Goal: Navigation & Orientation: Find specific page/section

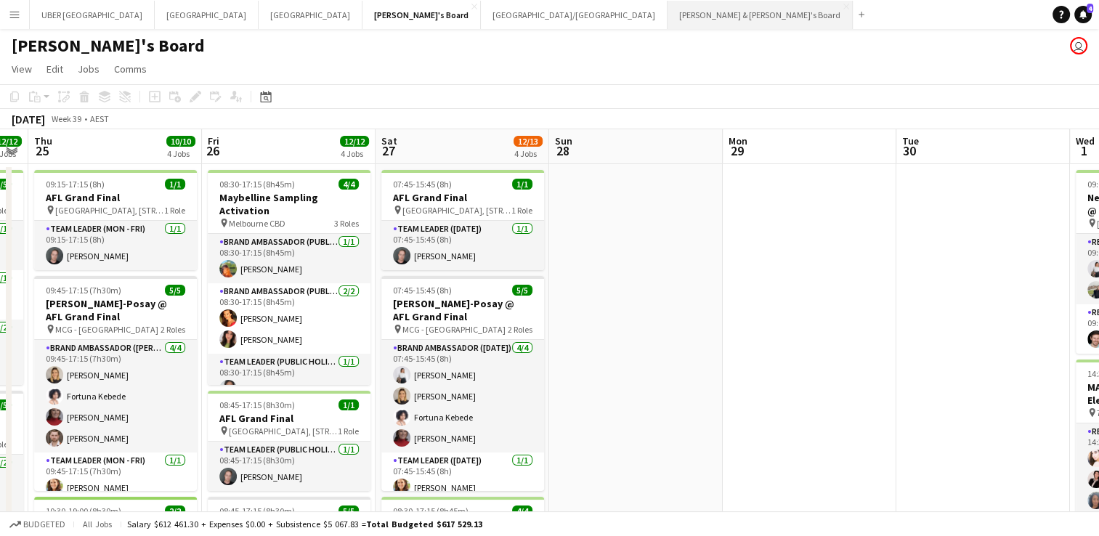
click at [667, 6] on button "[PERSON_NAME] & [PERSON_NAME]'s Board Close" at bounding box center [759, 15] width 185 height 28
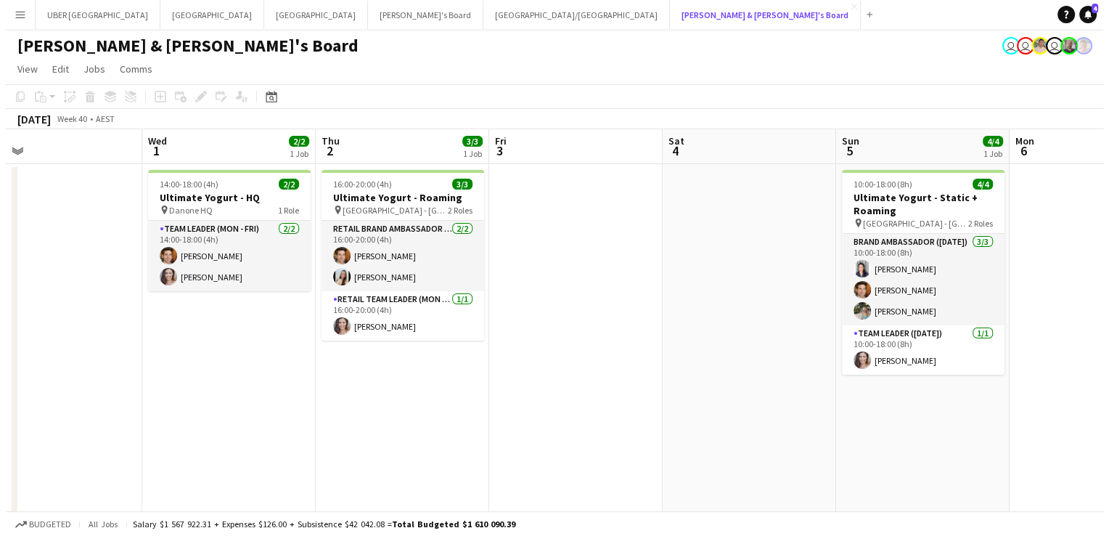
scroll to position [0, 557]
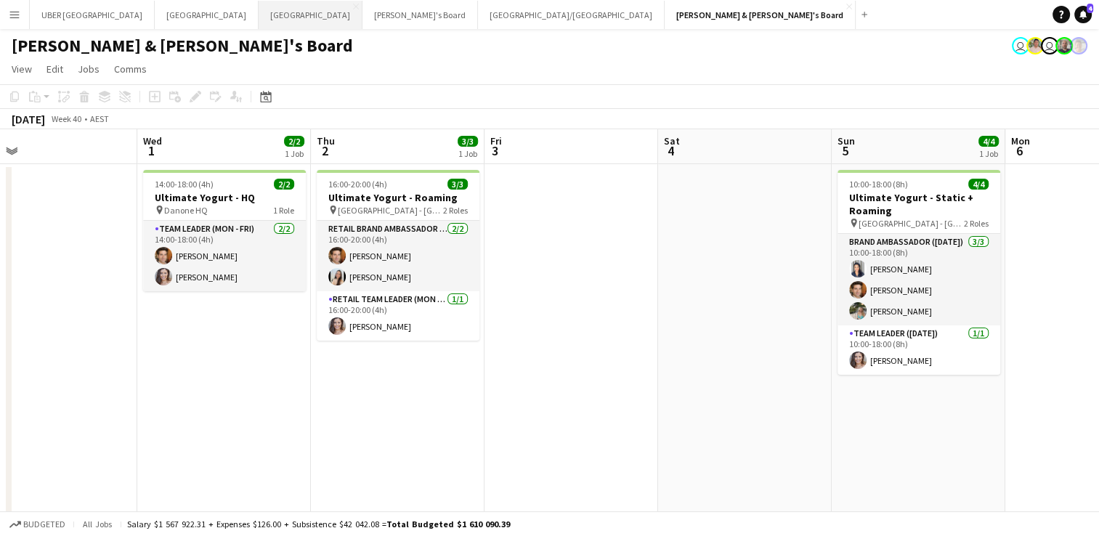
click at [258, 19] on button "Melbourne Close" at bounding box center [310, 15] width 104 height 28
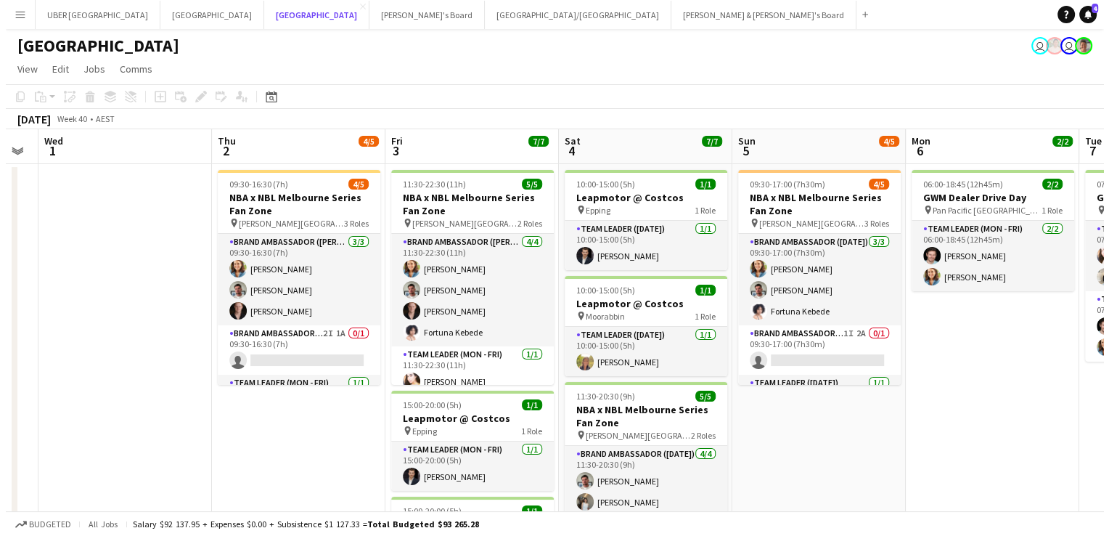
scroll to position [0, 386]
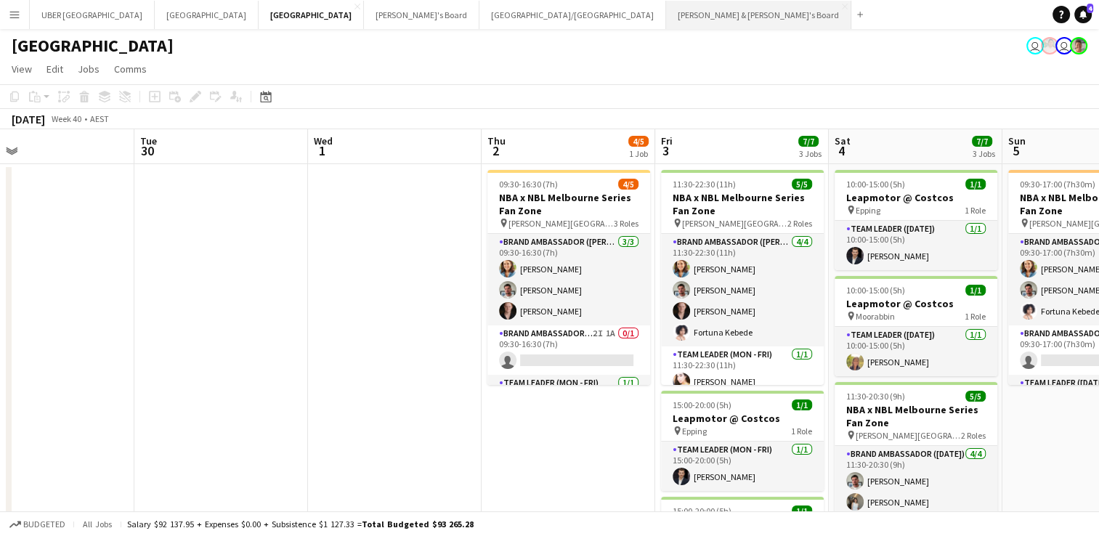
click at [666, 16] on button "[PERSON_NAME] & [PERSON_NAME]'s Board Close" at bounding box center [758, 15] width 185 height 28
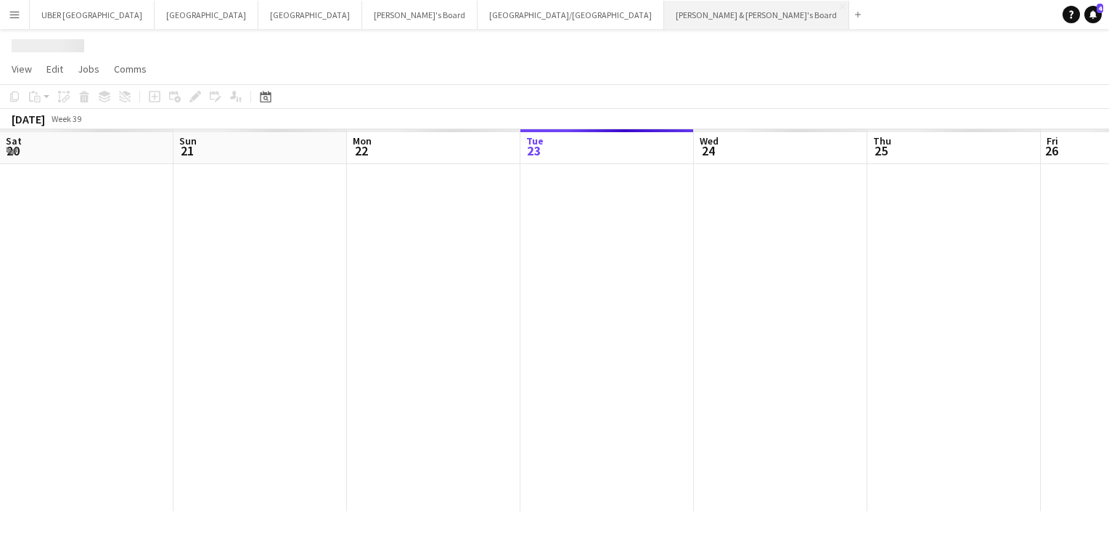
scroll to position [0, 347]
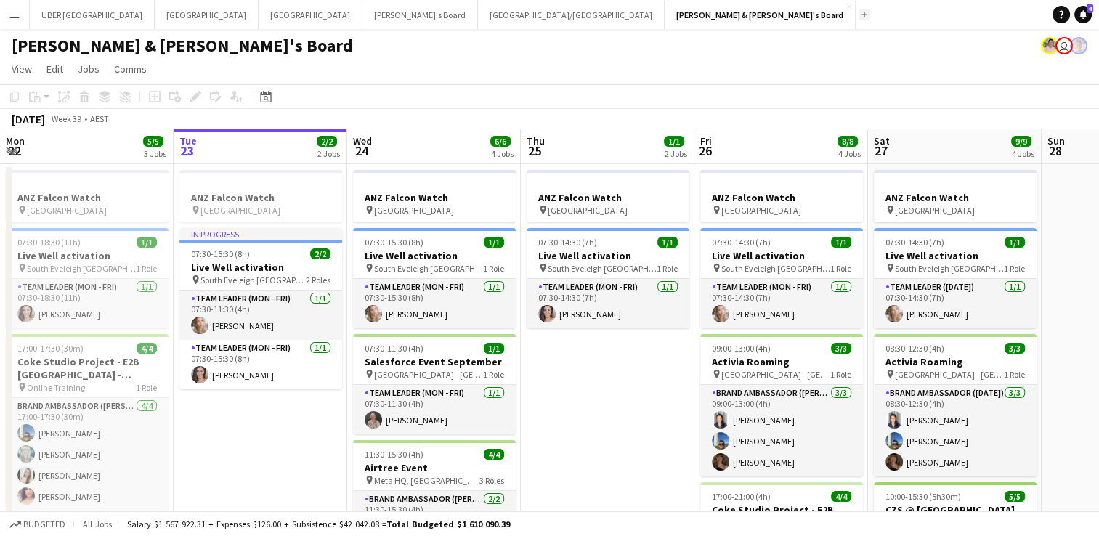
click at [861, 14] on app-icon "Add" at bounding box center [864, 15] width 6 height 6
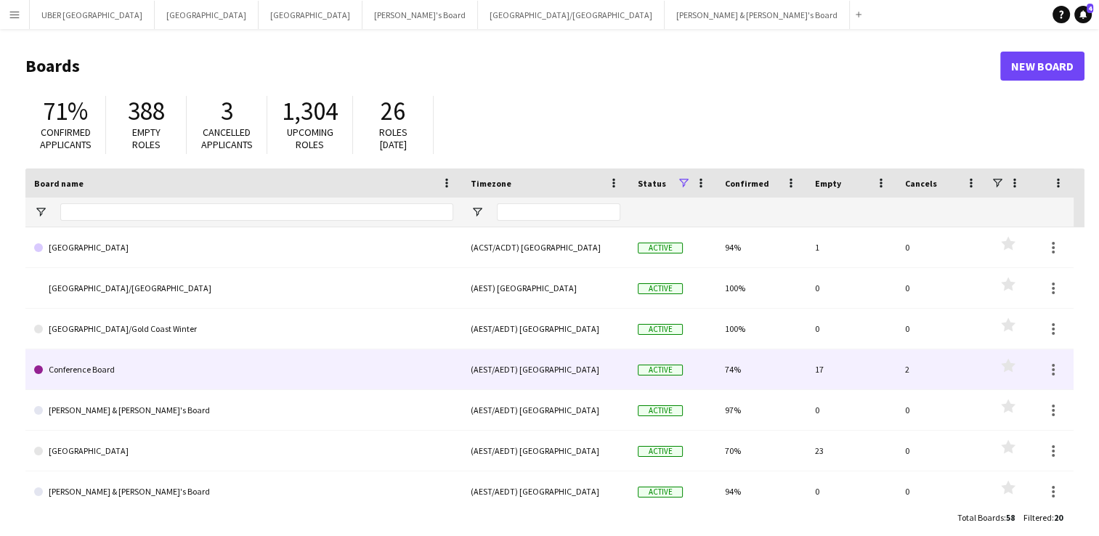
click at [105, 369] on link "Conference Board" at bounding box center [243, 369] width 419 height 41
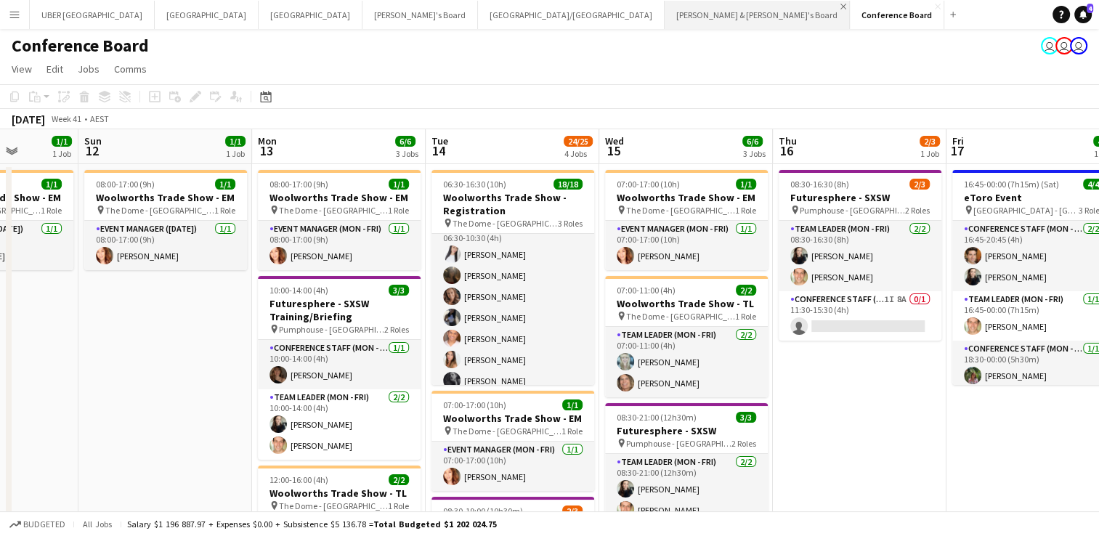
click at [840, 4] on app-icon "Close" at bounding box center [843, 7] width 6 height 6
click at [762, 17] on button "Add" at bounding box center [768, 15] width 12 height 12
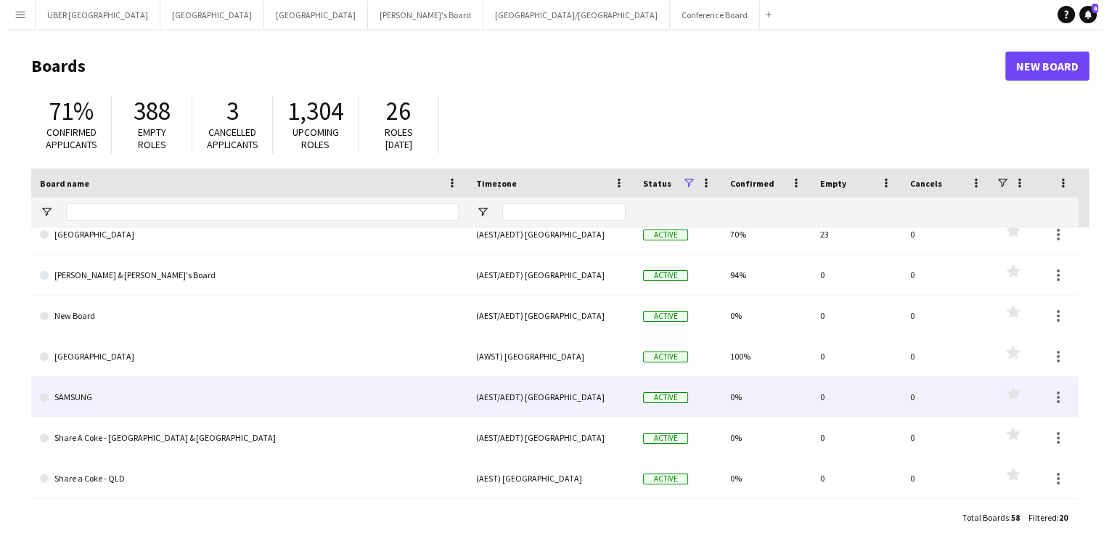
scroll to position [216, 0]
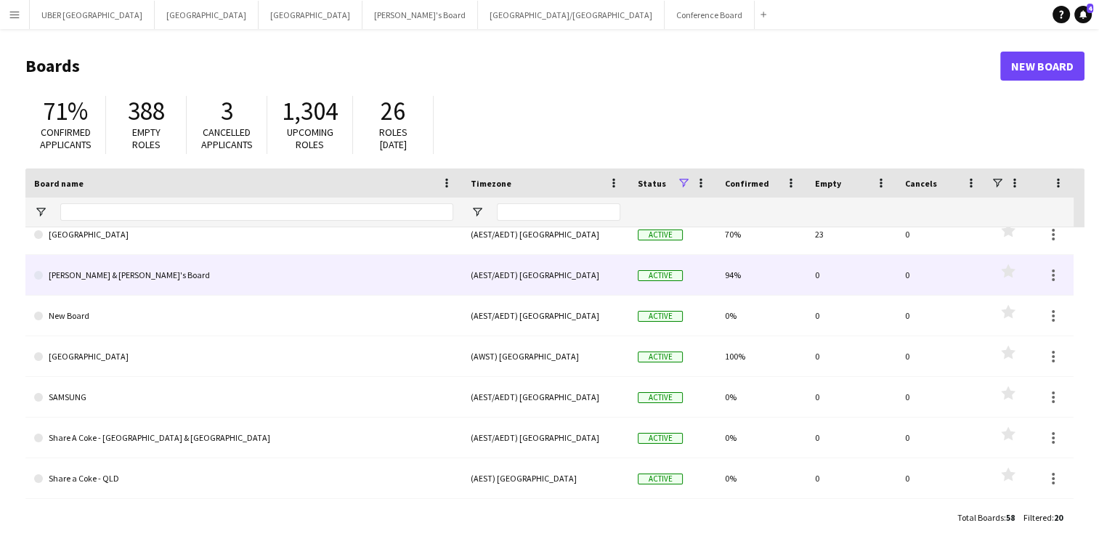
click at [112, 276] on link "[PERSON_NAME] & [PERSON_NAME]'s Board" at bounding box center [243, 275] width 419 height 41
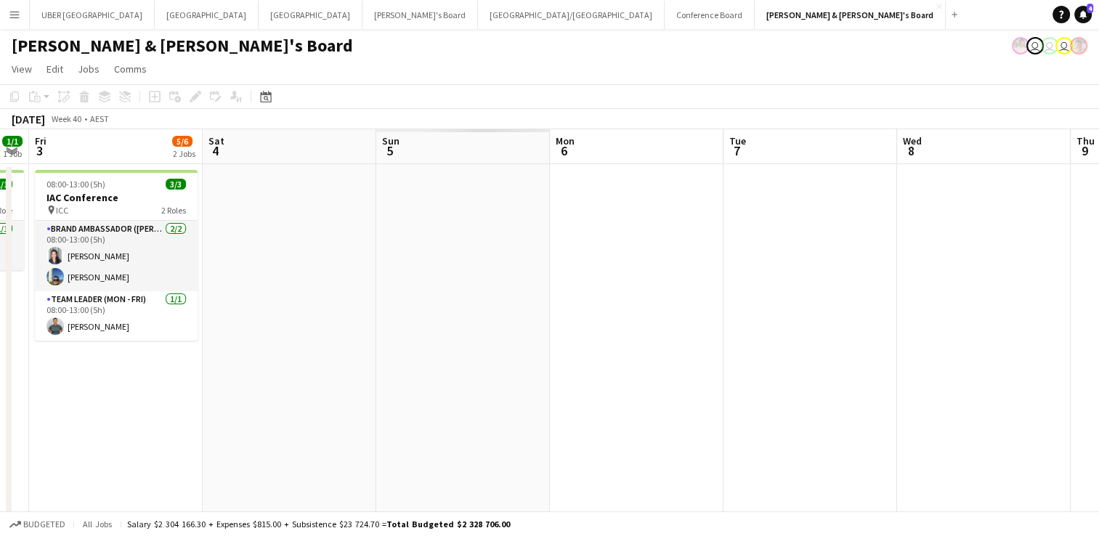
click at [256, 28] on div "UBER [GEOGRAPHIC_DATA] Close [GEOGRAPHIC_DATA] Close [GEOGRAPHIC_DATA] Close Te…" at bounding box center [496, 14] width 934 height 29
click at [362, 24] on button "Tennille's Board Close" at bounding box center [419, 15] width 115 height 28
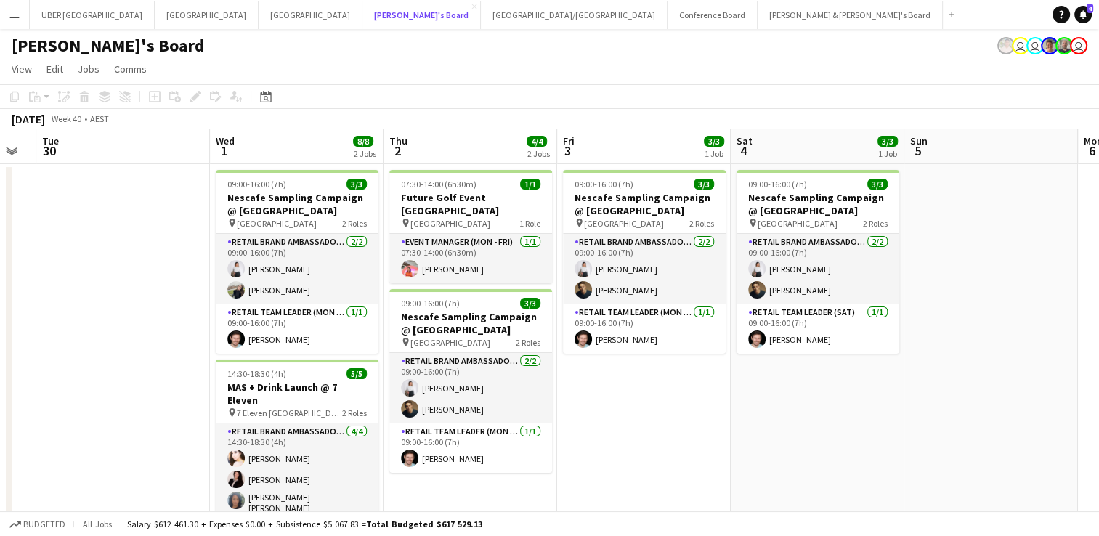
scroll to position [0, 485]
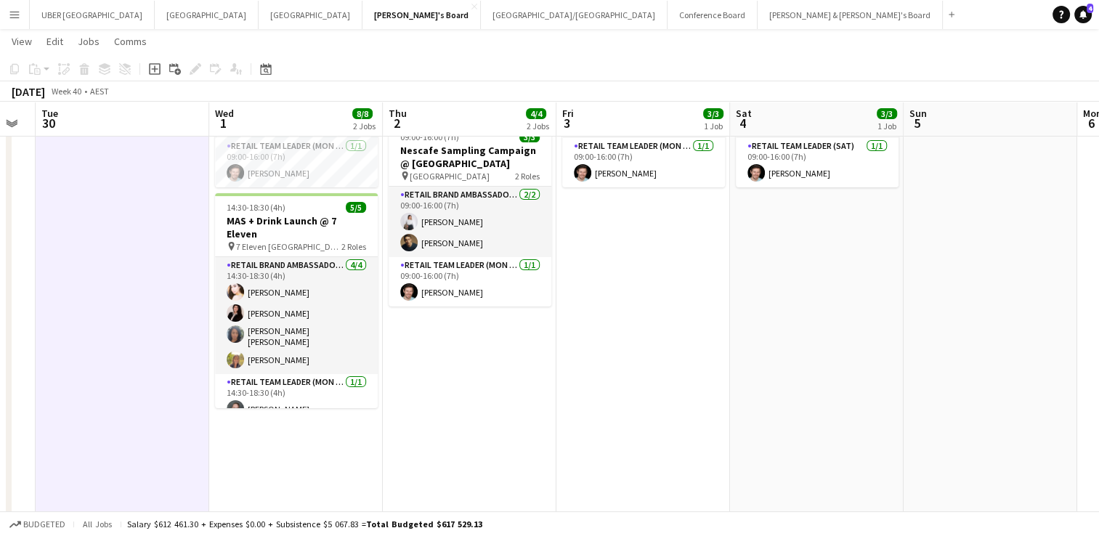
scroll to position [164, 0]
click at [337, 463] on app-date-cell "09:00-16:00 (7h) 3/3 Nescafe Sampling Campaign @ [GEOGRAPHIC_DATA] pin Melbourn…" at bounding box center [296, 383] width 174 height 768
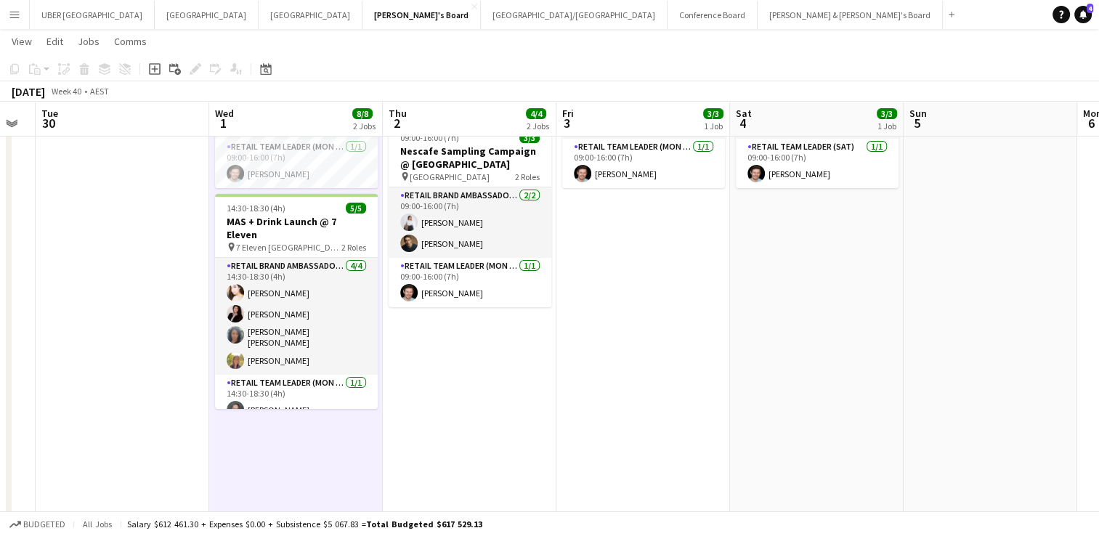
click at [180, 330] on app-date-cell at bounding box center [123, 383] width 174 height 768
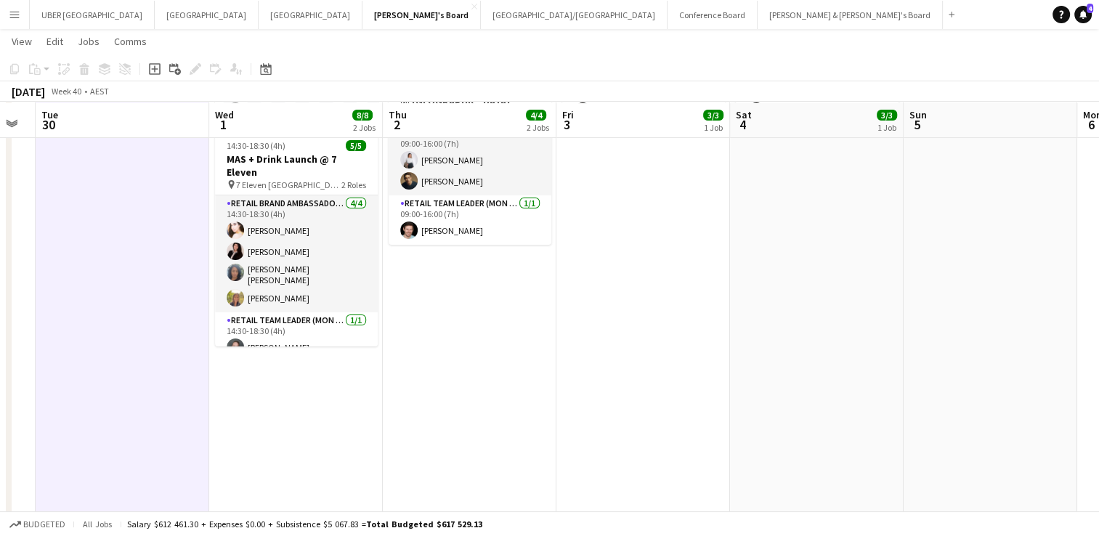
scroll to position [227, 0]
click at [302, 385] on app-date-cell "09:00-16:00 (7h) 3/3 Nescafe Sampling Campaign @ [GEOGRAPHIC_DATA] pin Melbourn…" at bounding box center [296, 320] width 174 height 768
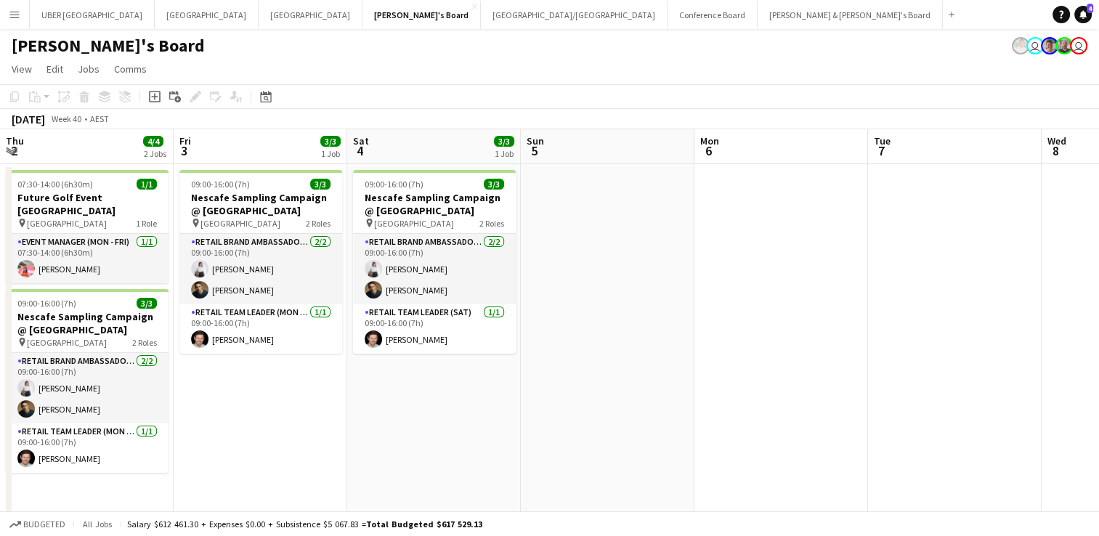
scroll to position [0, 341]
